Goal: Check status: Check status

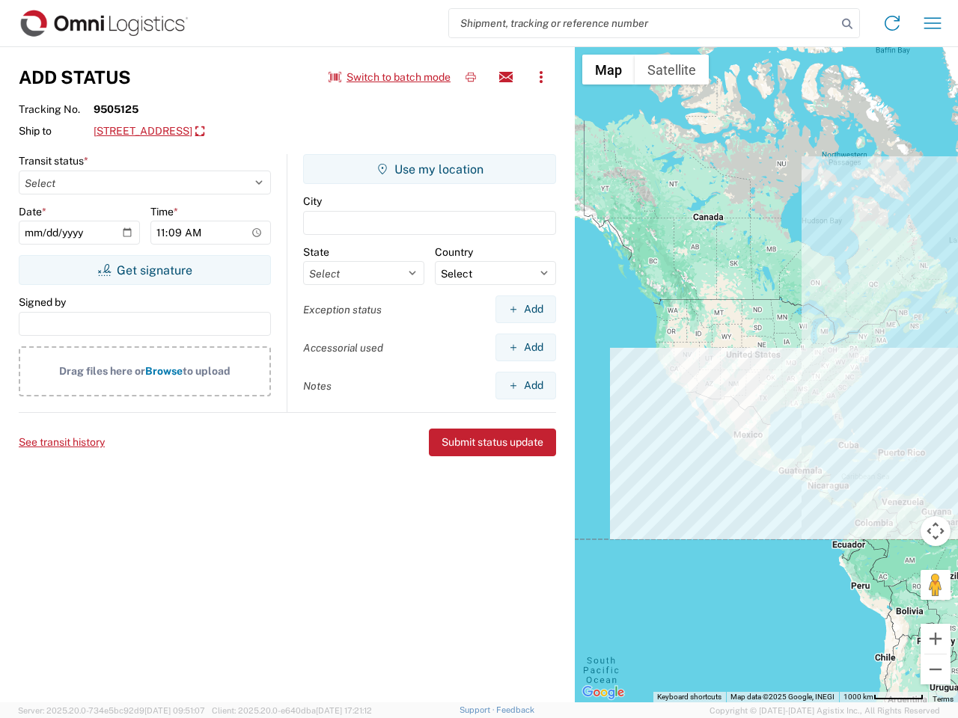
click at [643, 23] on input "search" at bounding box center [643, 23] width 388 height 28
click at [847, 24] on icon at bounding box center [846, 23] width 21 height 21
click at [892, 23] on icon at bounding box center [892, 23] width 24 height 24
click at [932, 23] on icon "button" at bounding box center [932, 22] width 17 height 11
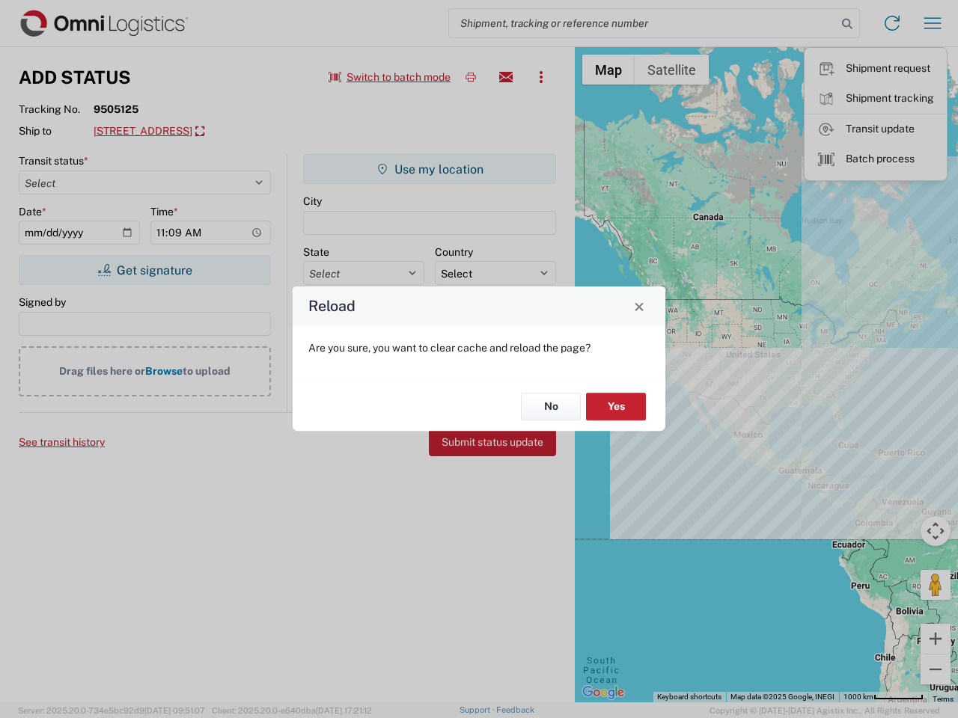
click at [471, 77] on div "Reload Are you sure, you want to clear cache and reload the page? No Yes" at bounding box center [479, 359] width 958 height 718
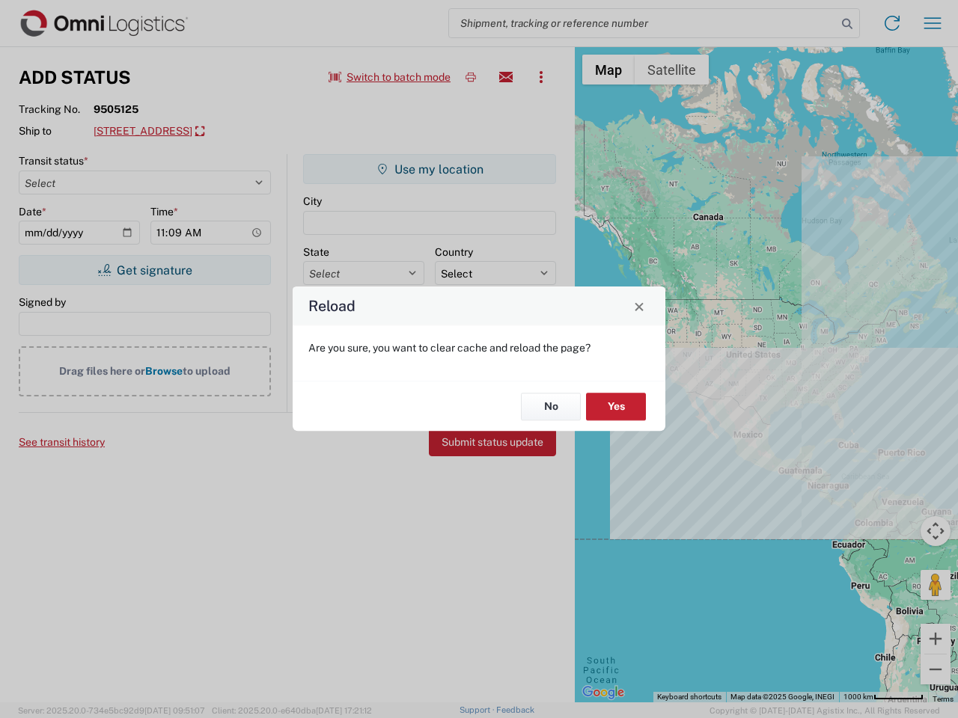
click at [506, 77] on div "Reload Are you sure, you want to clear cache and reload the page? No Yes" at bounding box center [479, 359] width 958 height 718
click at [541, 77] on div "Reload Are you sure, you want to clear cache and reload the page? No Yes" at bounding box center [479, 359] width 958 height 718
click at [237, 132] on div "Reload Are you sure, you want to clear cache and reload the page? No Yes" at bounding box center [479, 359] width 958 height 718
click at [144, 270] on div "Reload Are you sure, you want to clear cache and reload the page? No Yes" at bounding box center [479, 359] width 958 height 718
